Goal: Find specific page/section

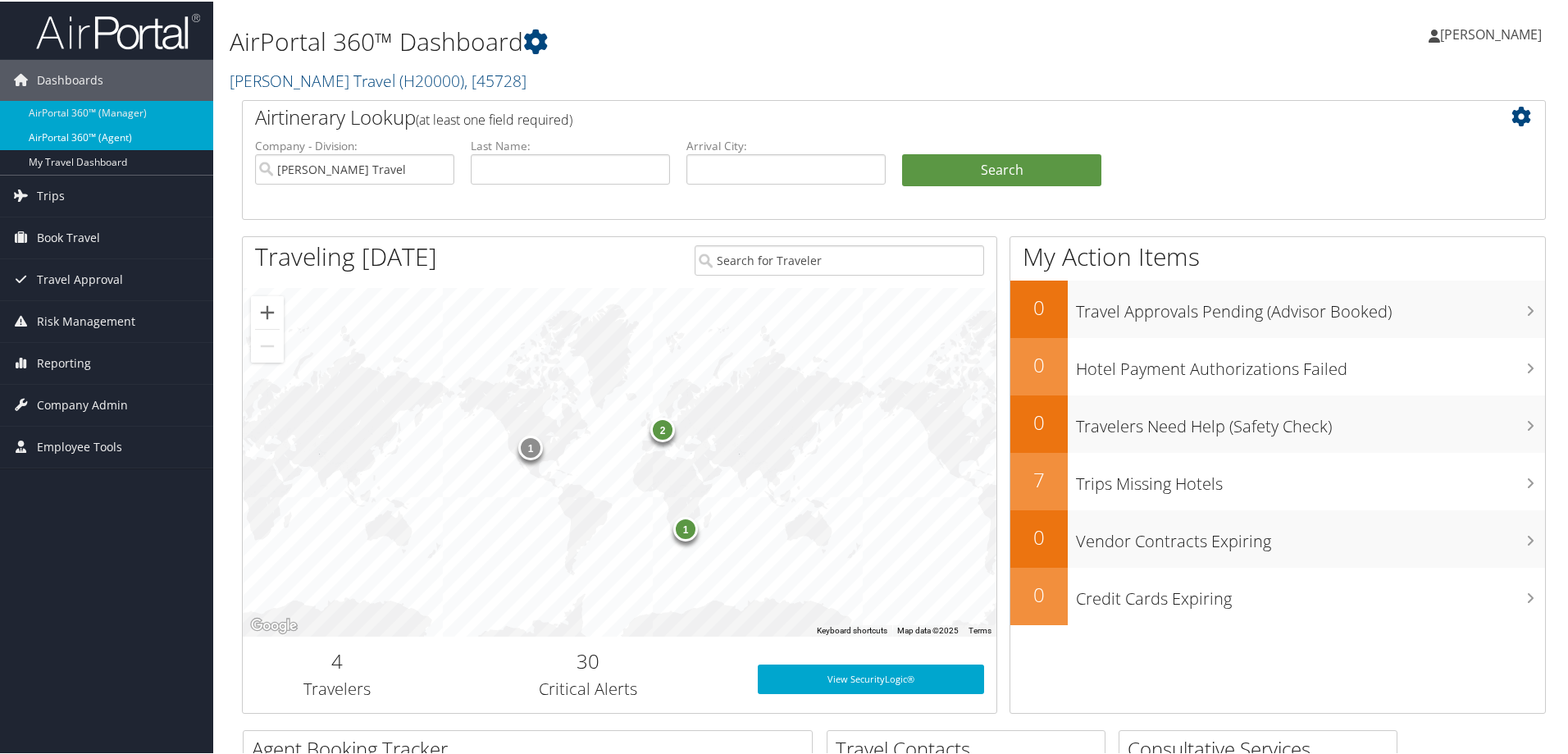
click at [125, 136] on link "AirPortal 360™ (Agent)" at bounding box center [107, 136] width 213 height 25
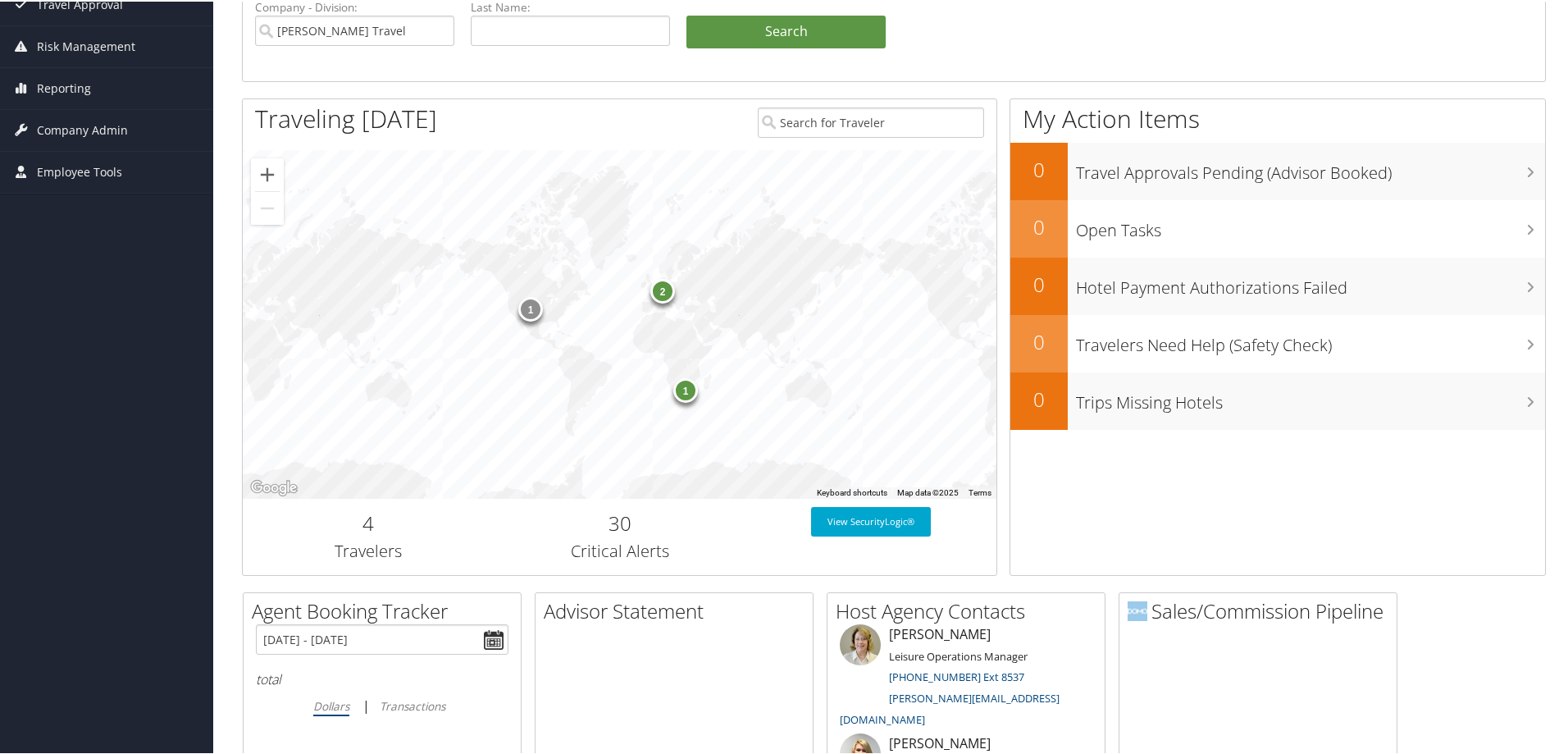
scroll to position [246, 0]
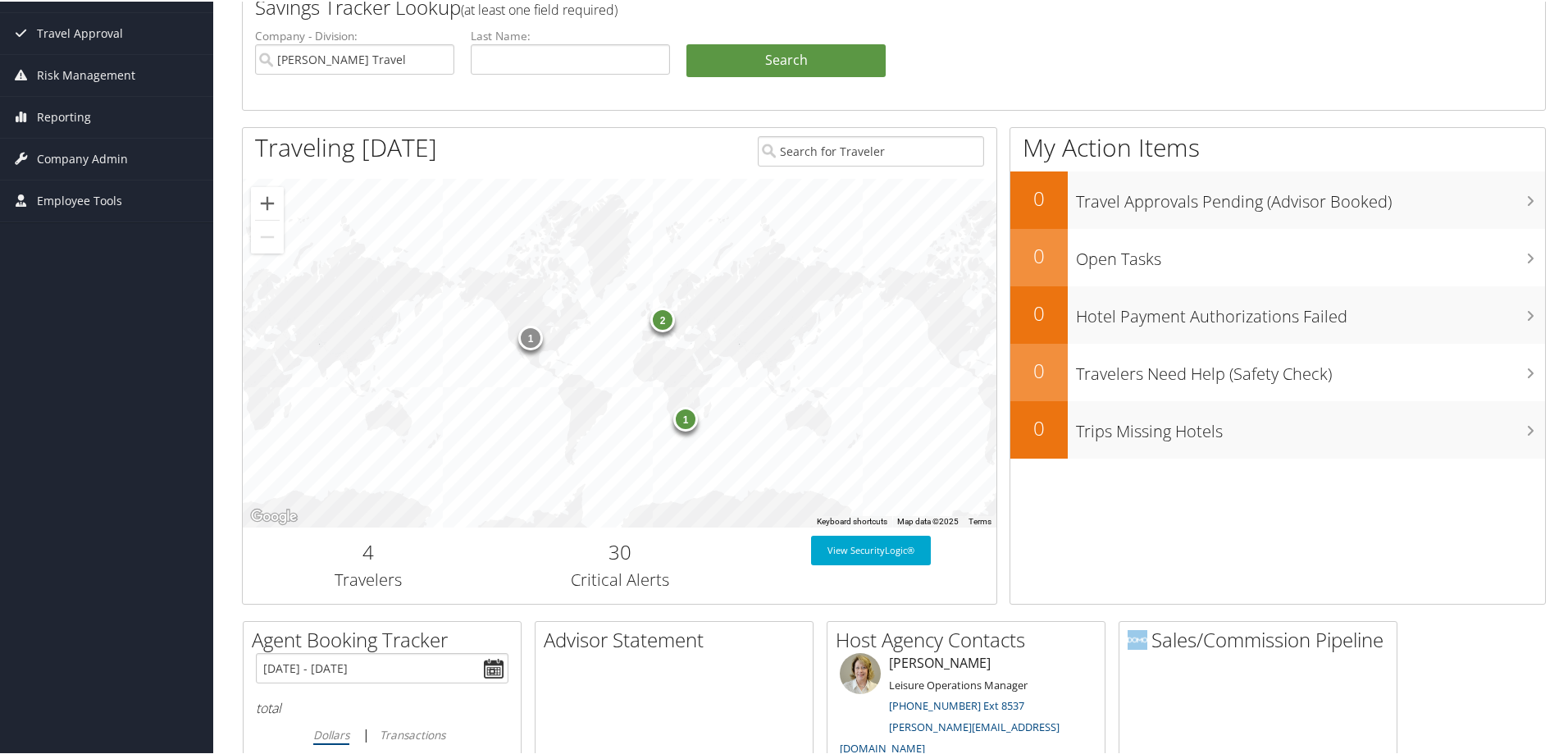
click at [531, 335] on div "1" at bounding box center [531, 337] width 25 height 25
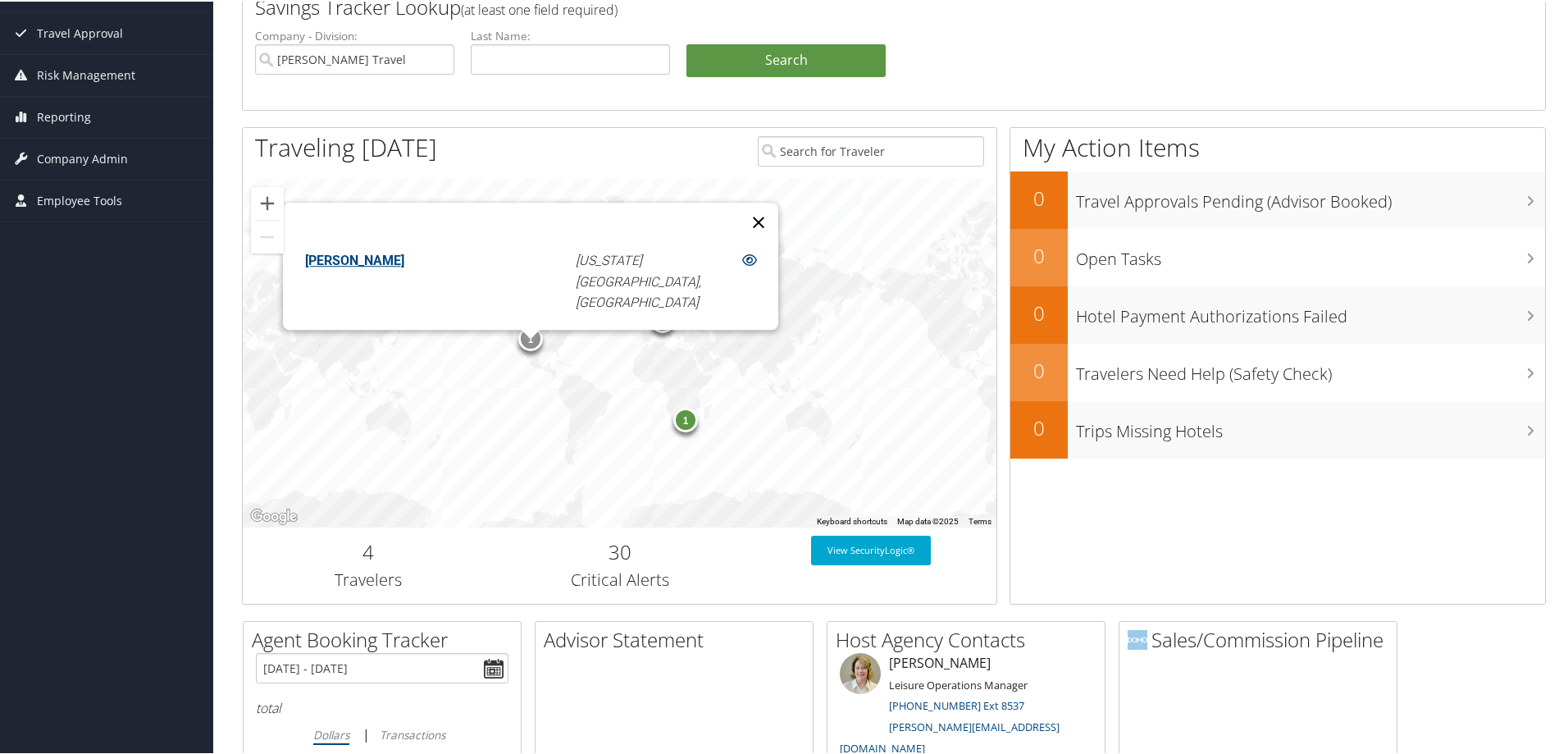
click at [739, 229] on button "Close" at bounding box center [758, 220] width 39 height 39
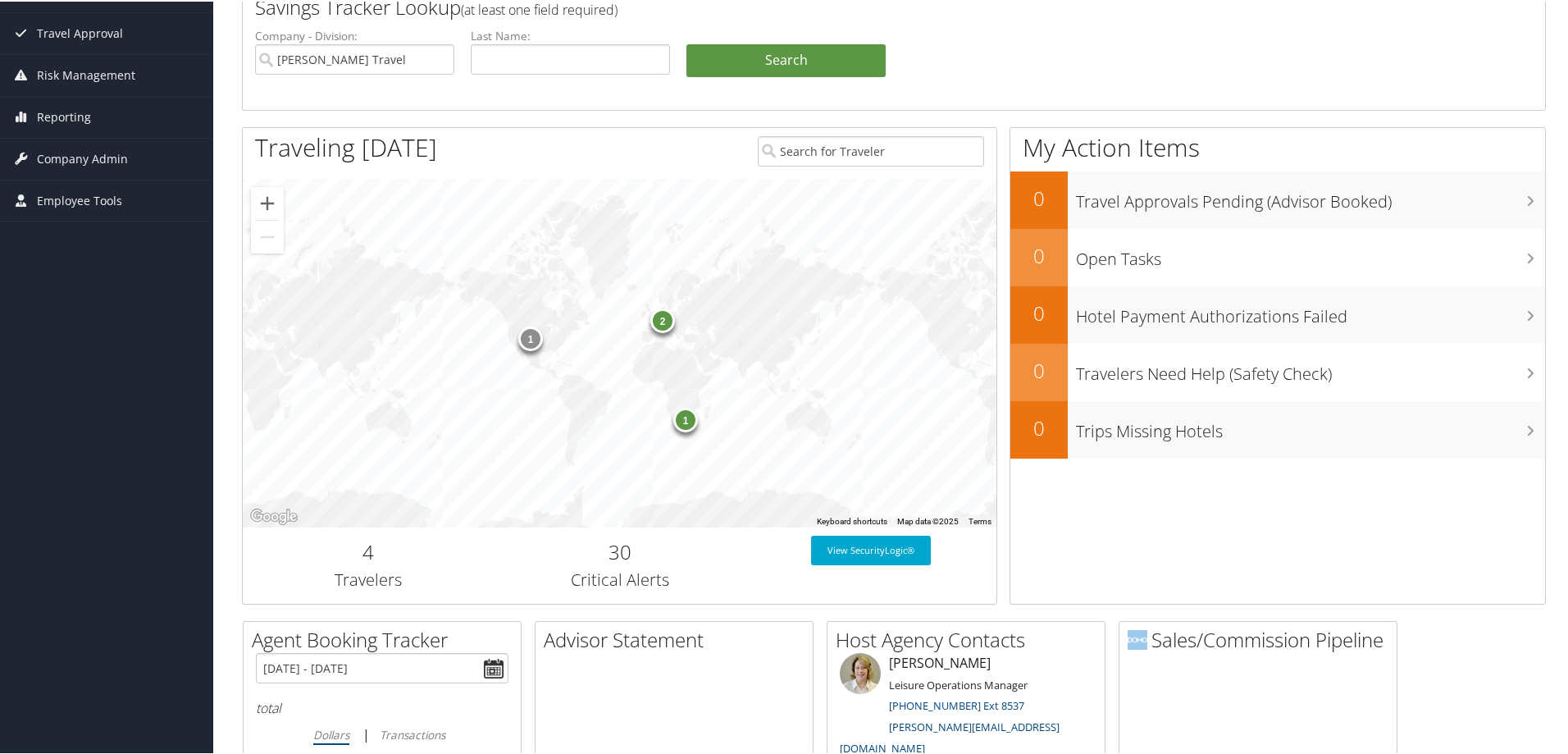
click at [657, 321] on div "2" at bounding box center [662, 319] width 25 height 25
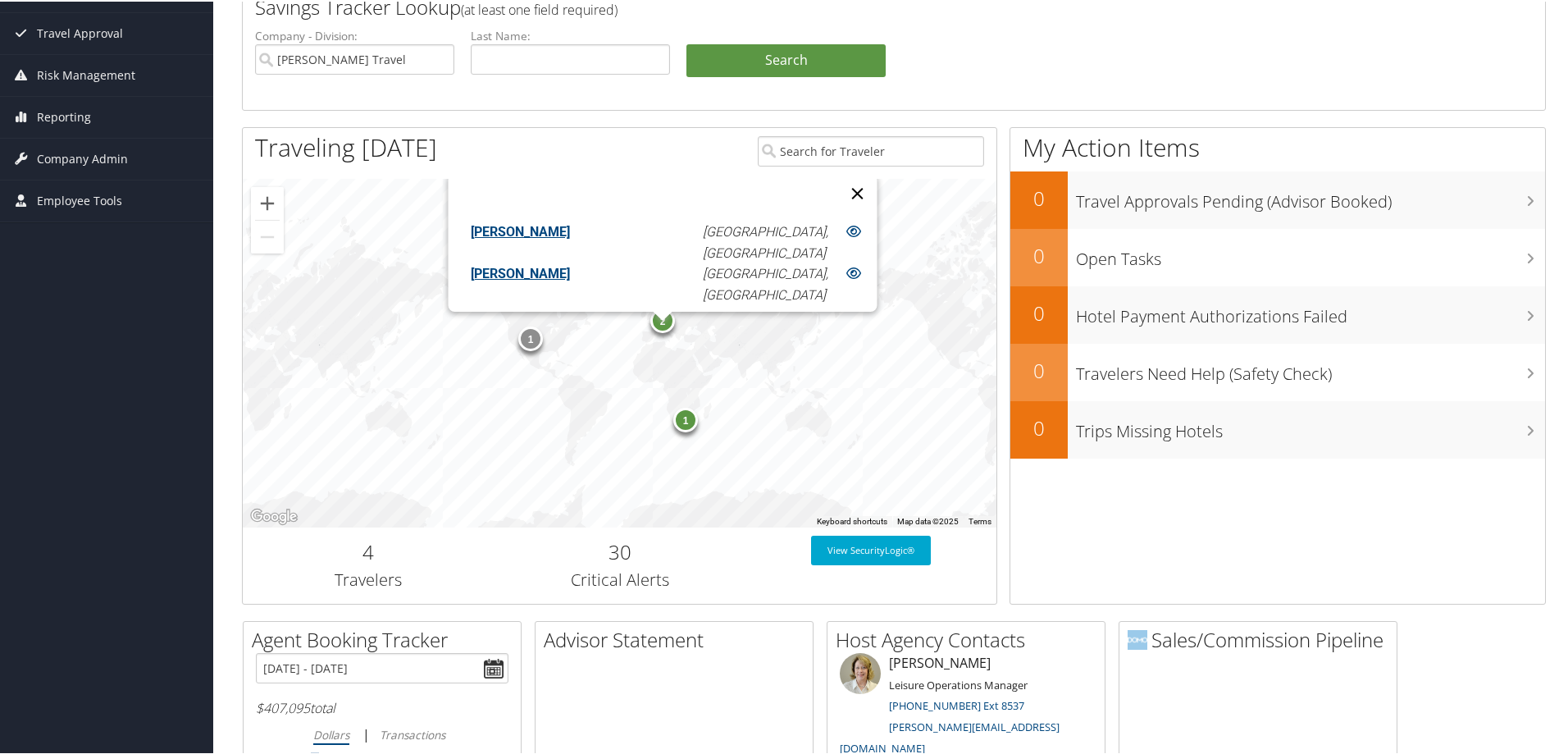
click at [837, 183] on button "Close" at bounding box center [857, 192] width 39 height 39
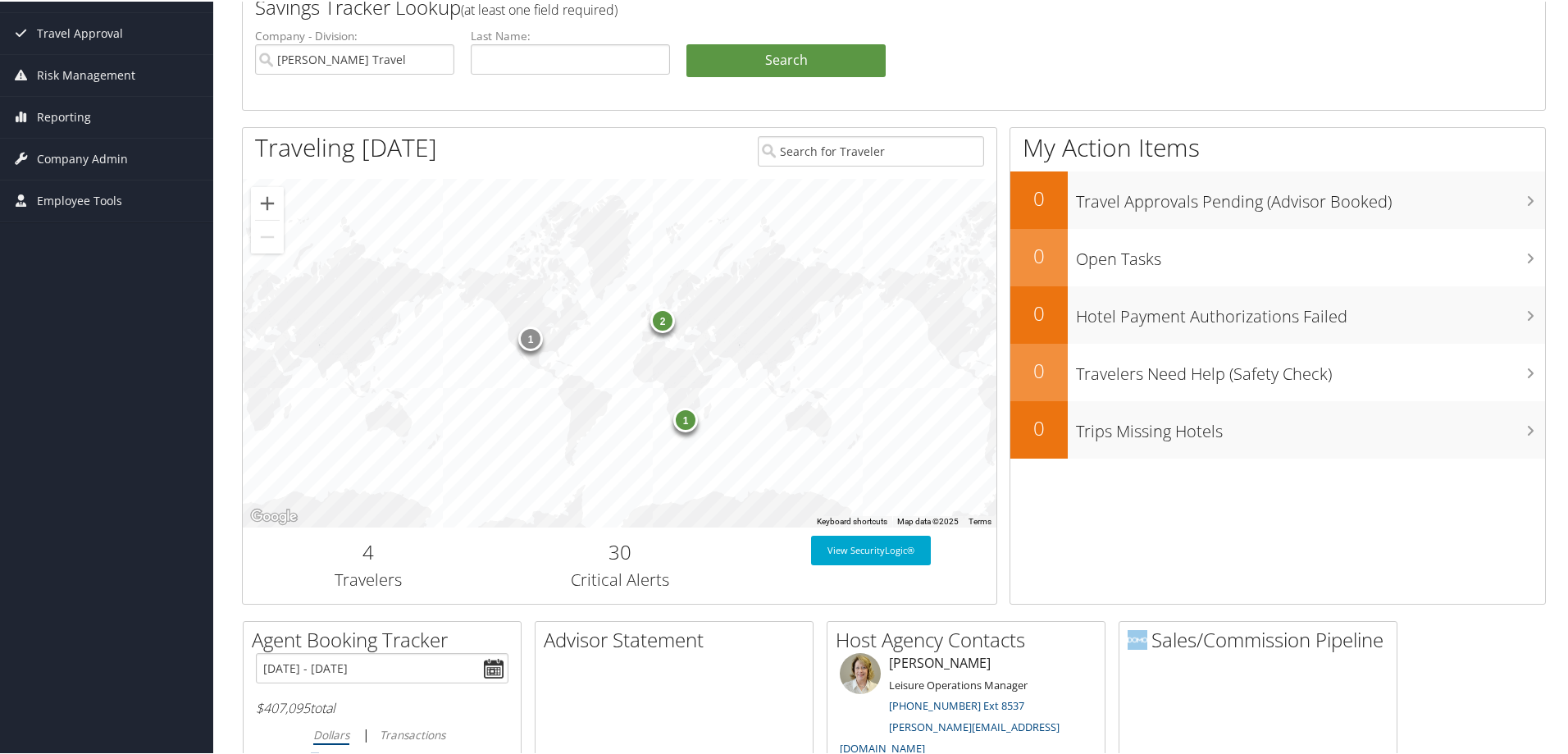
click at [687, 424] on div "1" at bounding box center [685, 418] width 25 height 25
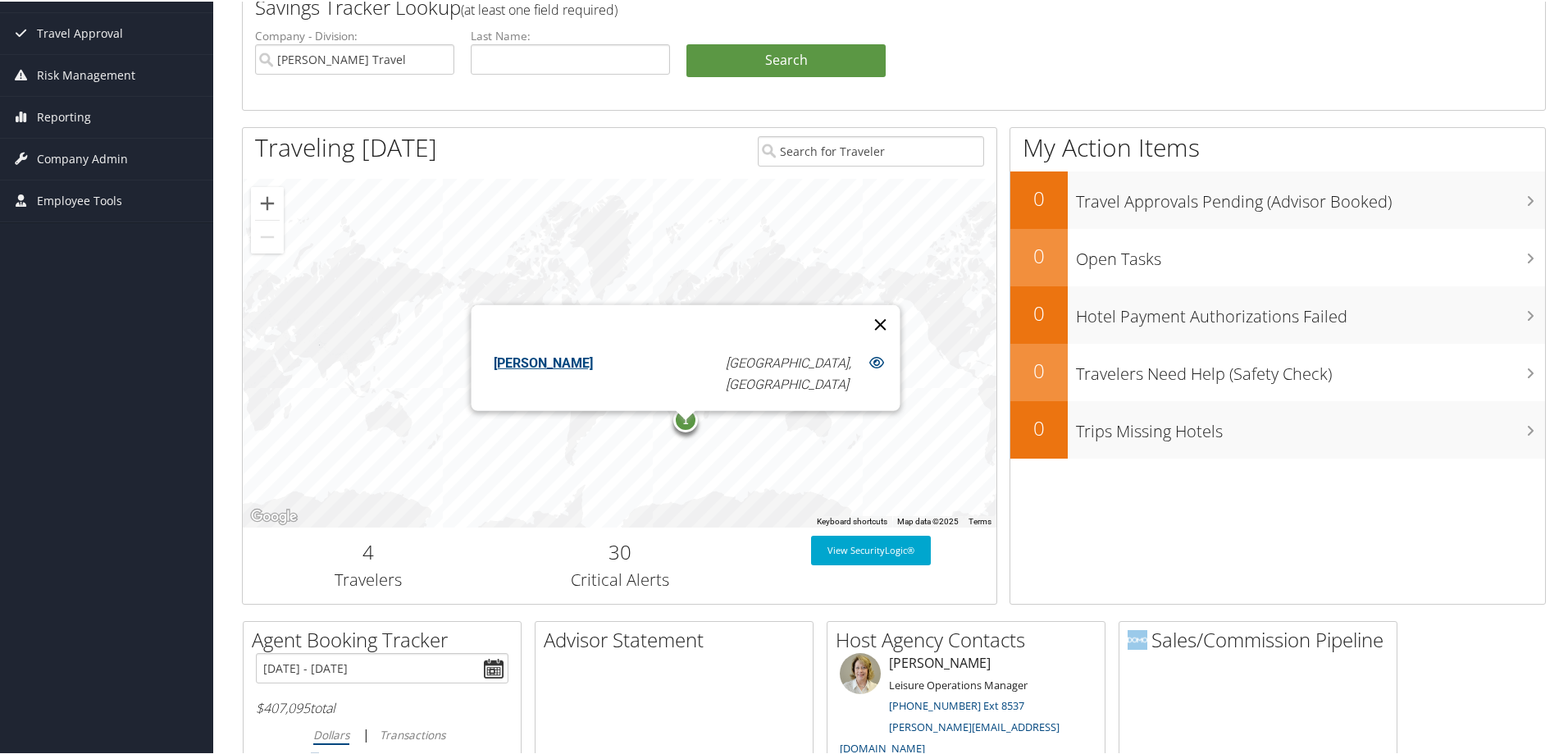
click at [860, 311] on button "Close" at bounding box center [880, 323] width 39 height 39
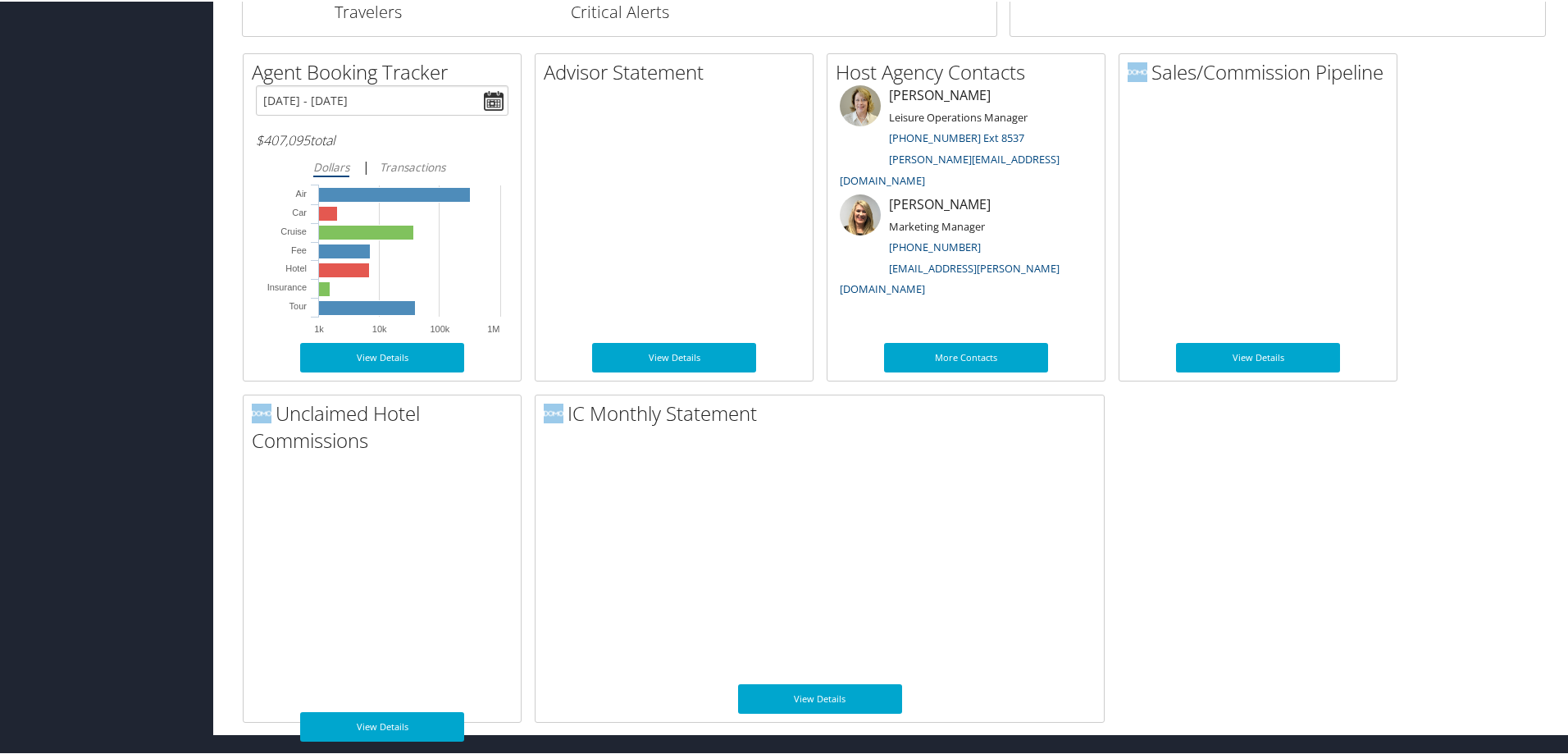
scroll to position [820, 0]
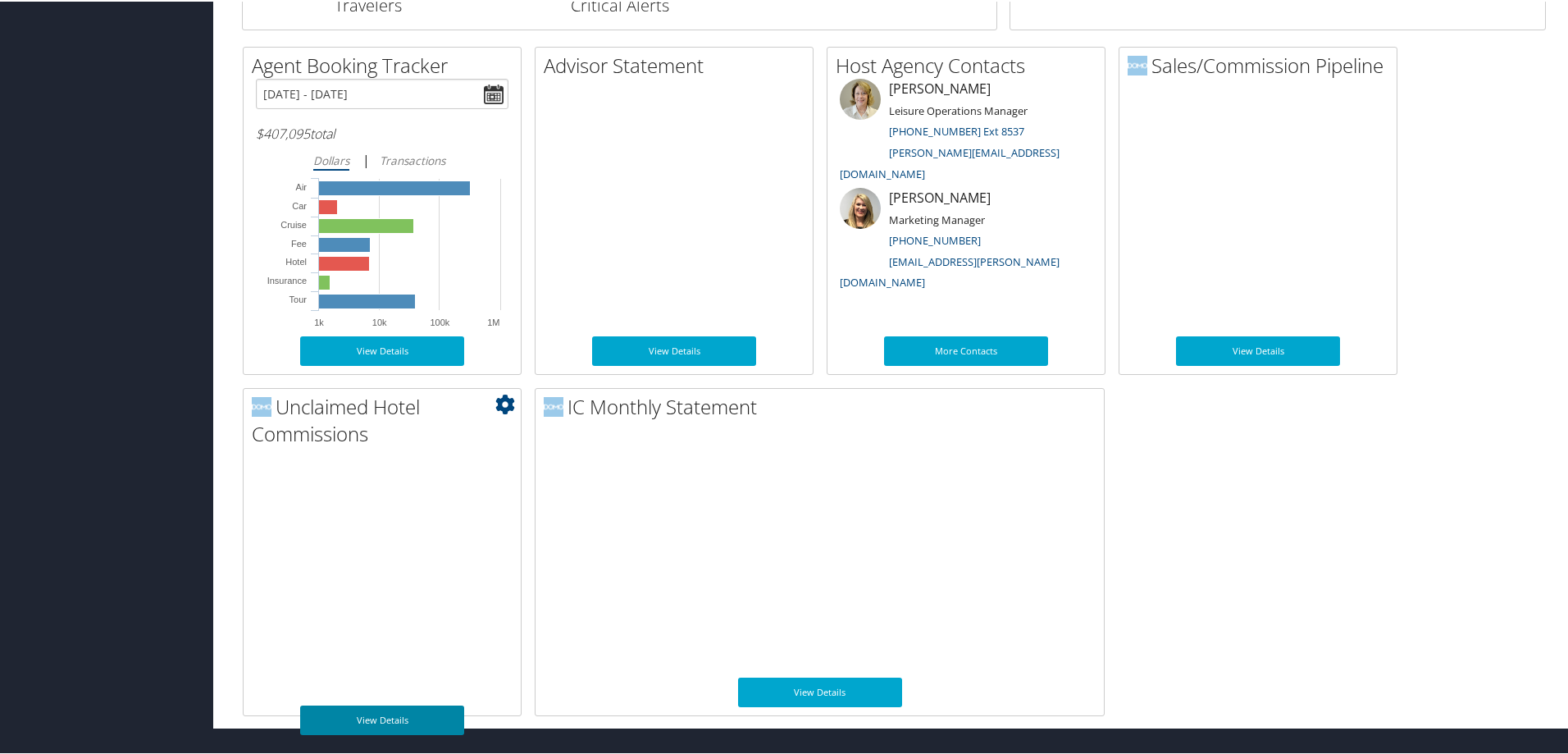
click at [381, 721] on link "View Details" at bounding box center [382, 718] width 164 height 29
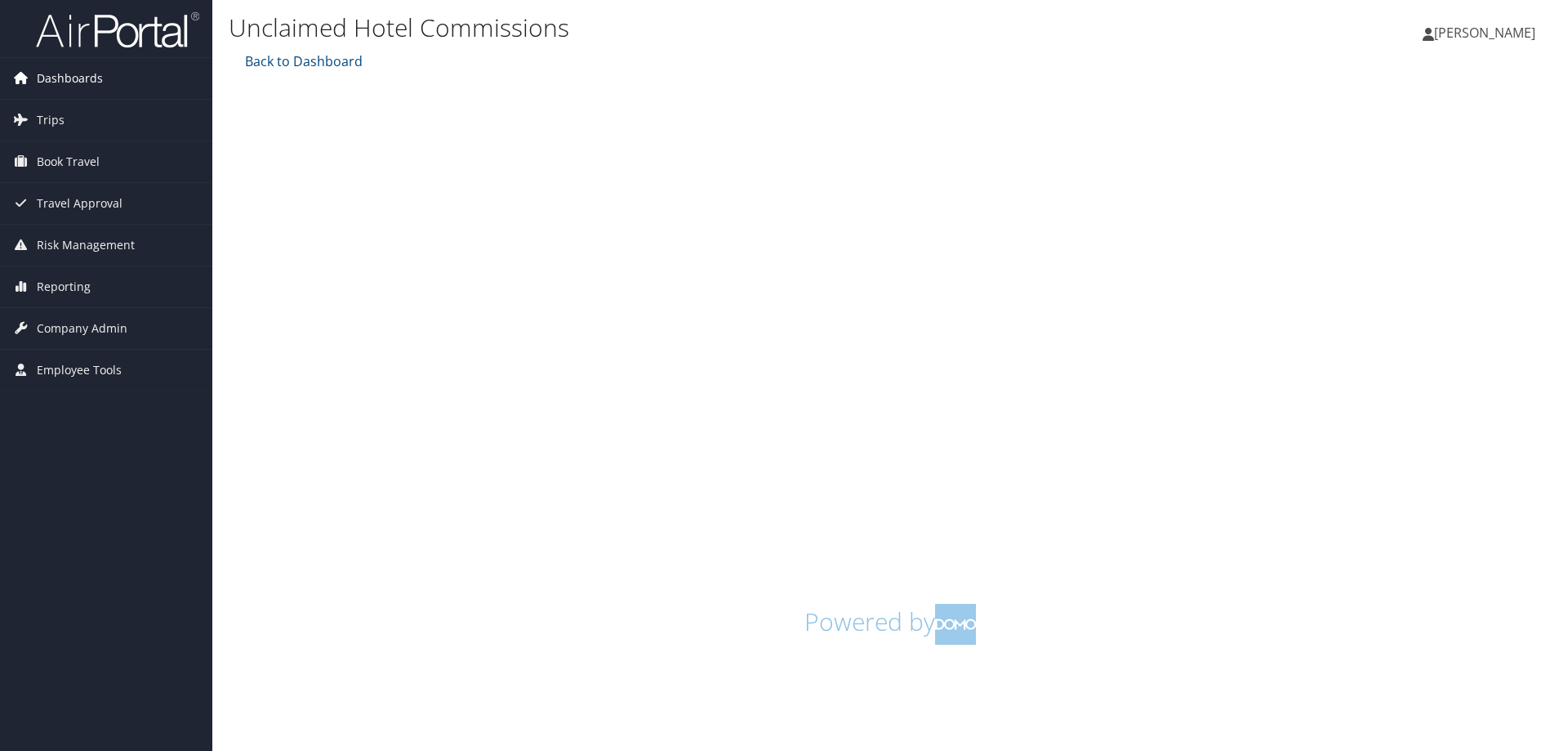
click at [73, 74] on span "Dashboards" at bounding box center [70, 79] width 66 height 41
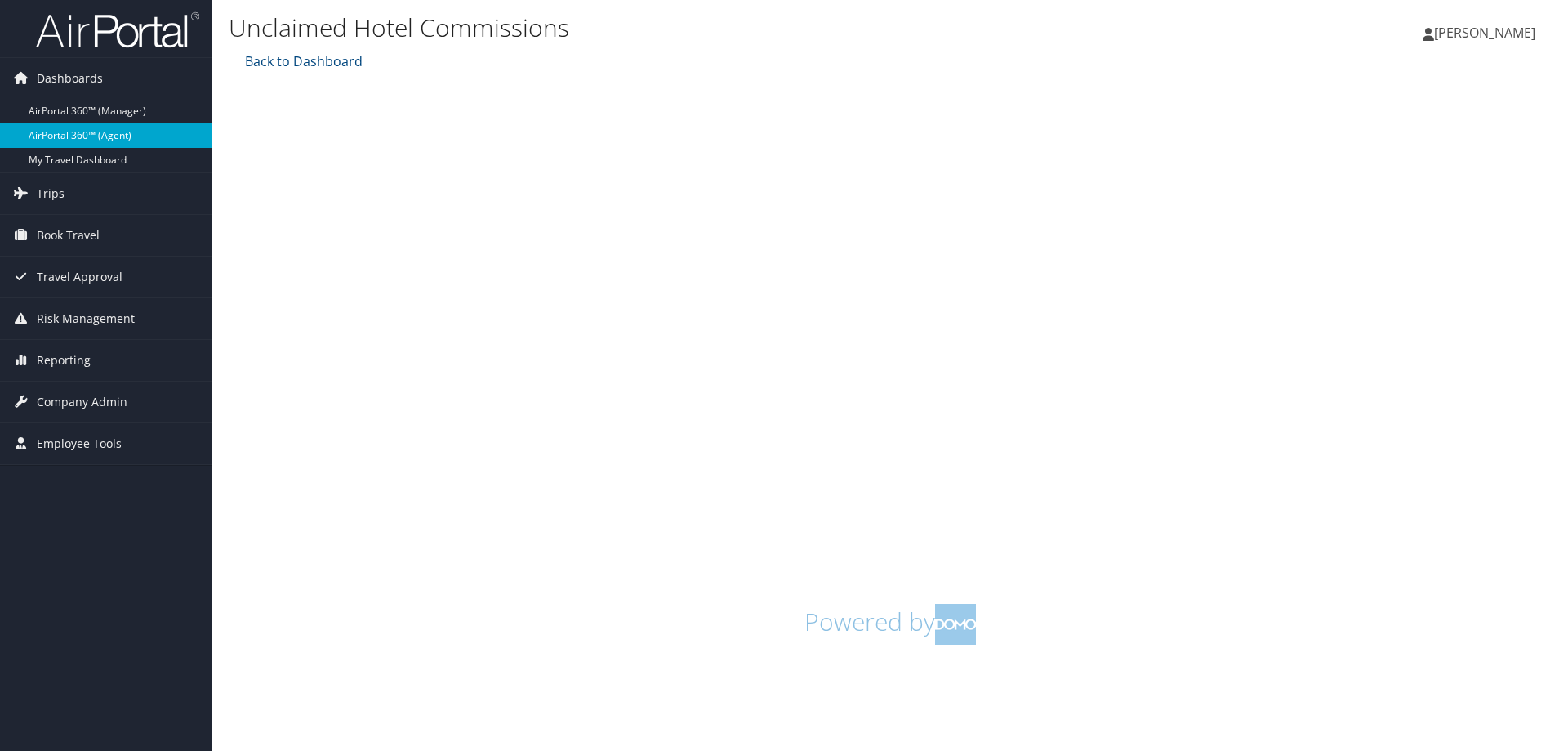
click at [73, 134] on link "AirPortal 360™ (Agent)" at bounding box center [106, 135] width 212 height 25
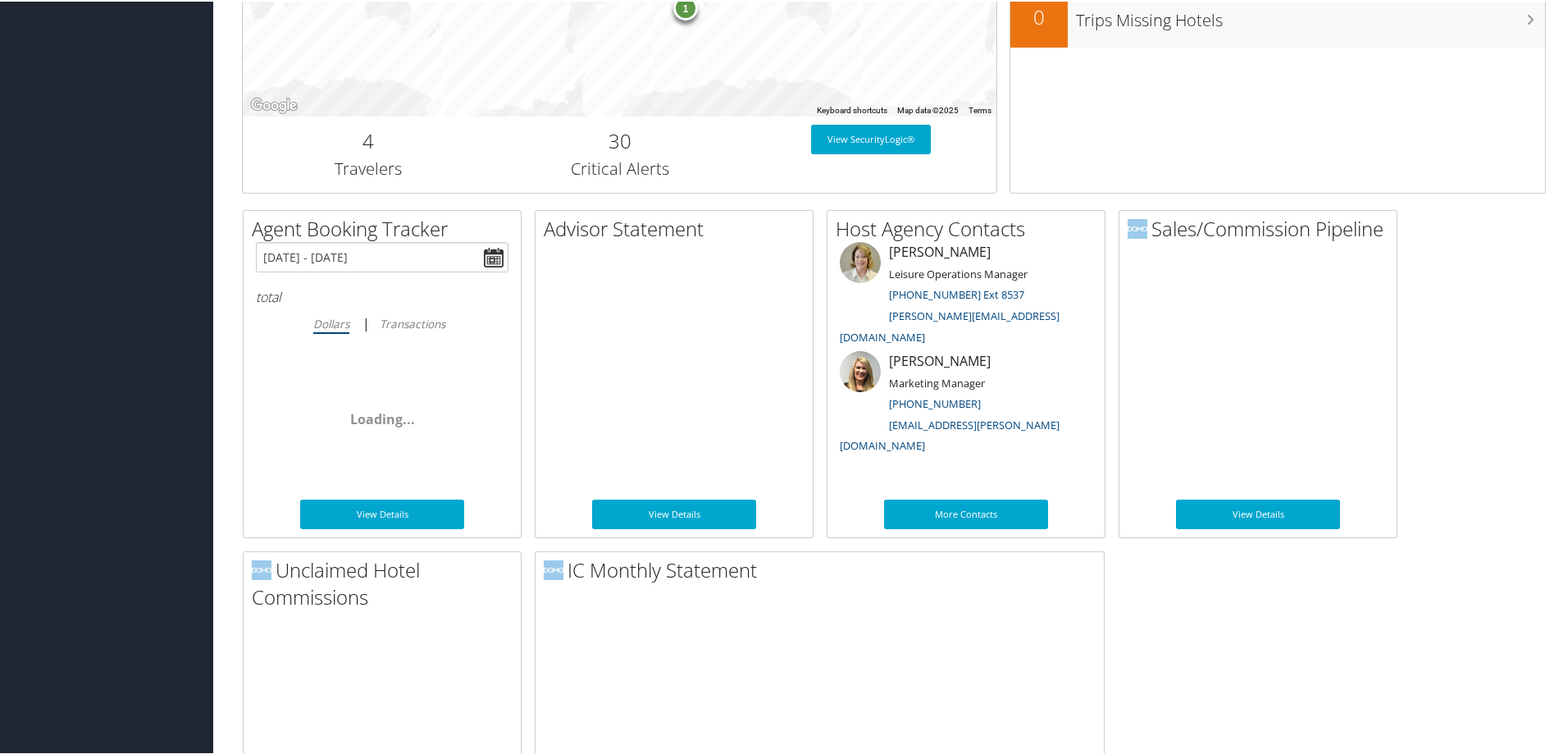
scroll to position [820, 0]
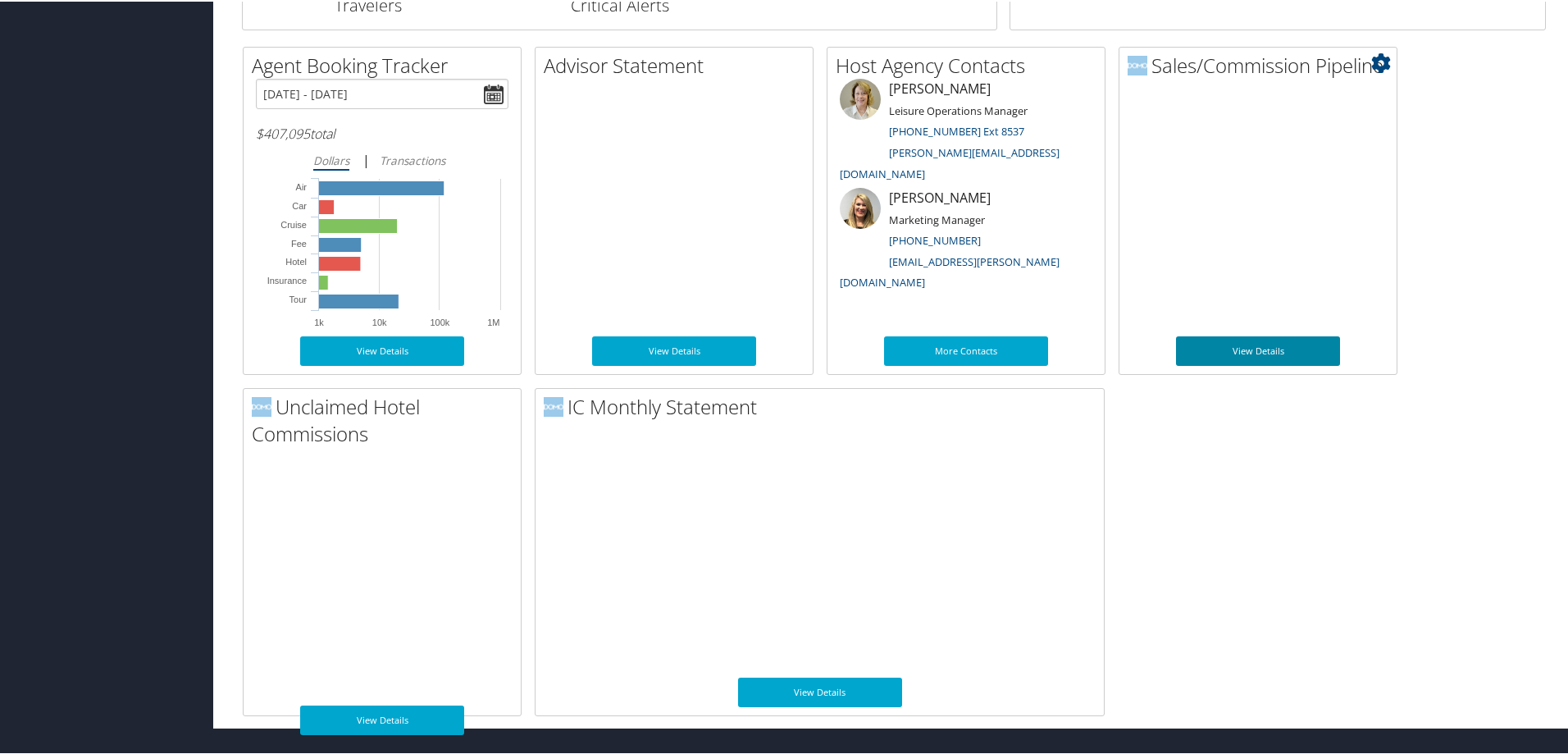
click at [1258, 349] on link "View Details" at bounding box center [1257, 349] width 164 height 29
